Goal: Find specific page/section: Find specific page/section

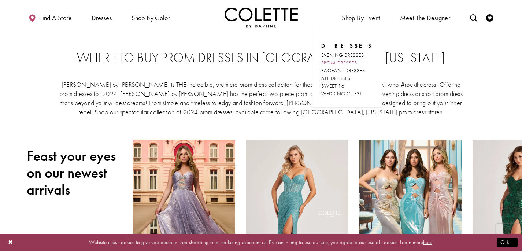
click at [348, 61] on span "PROM DRESSES" at bounding box center [339, 62] width 36 height 7
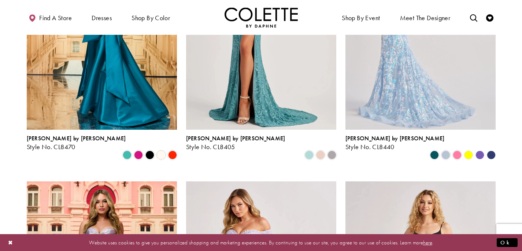
scroll to position [415, 0]
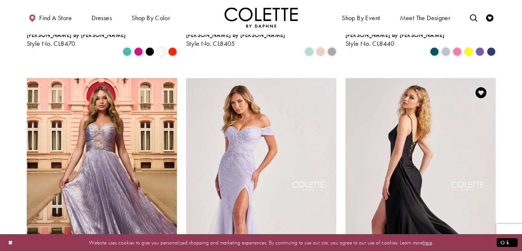
click at [404, 121] on img "Visit Colette by Daphne Style No. CL8480 Page" at bounding box center [421, 187] width 150 height 218
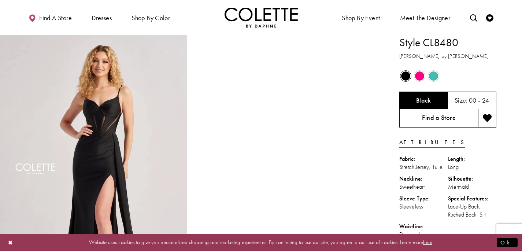
click at [448, 119] on link "Find a Store" at bounding box center [438, 118] width 79 height 18
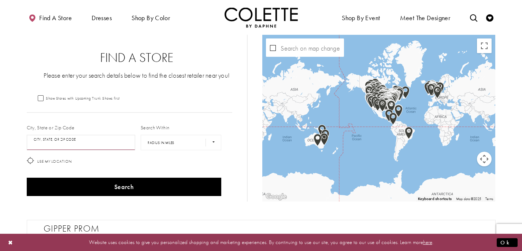
click at [74, 145] on input "City, State, or ZIP Code" at bounding box center [81, 142] width 109 height 15
click at [27, 178] on button "Search" at bounding box center [124, 187] width 195 height 18
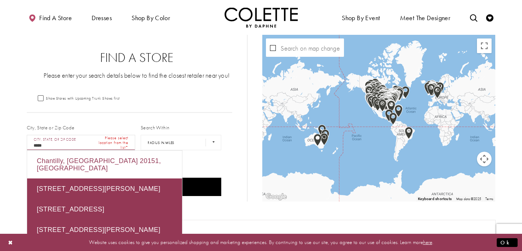
click at [106, 166] on div "Chantilly, VA 20151, USA" at bounding box center [104, 165] width 155 height 28
type input "**********"
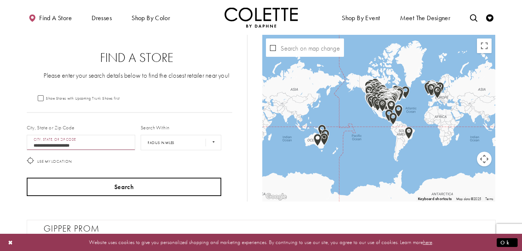
click at [173, 192] on button "Search" at bounding box center [124, 187] width 195 height 18
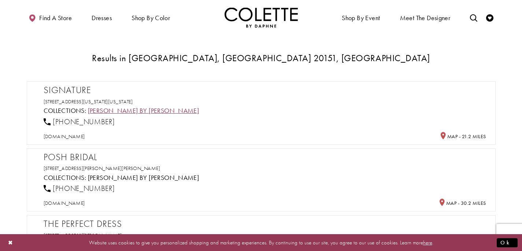
scroll to position [156, 0]
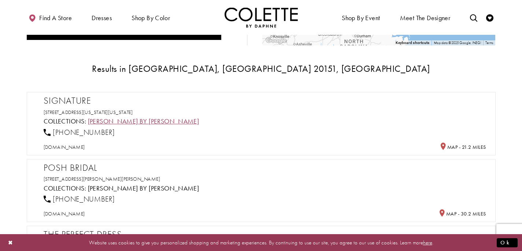
click at [137, 121] on link "[PERSON_NAME] by [PERSON_NAME]" at bounding box center [143, 121] width 111 height 8
